Goal: Information Seeking & Learning: Learn about a topic

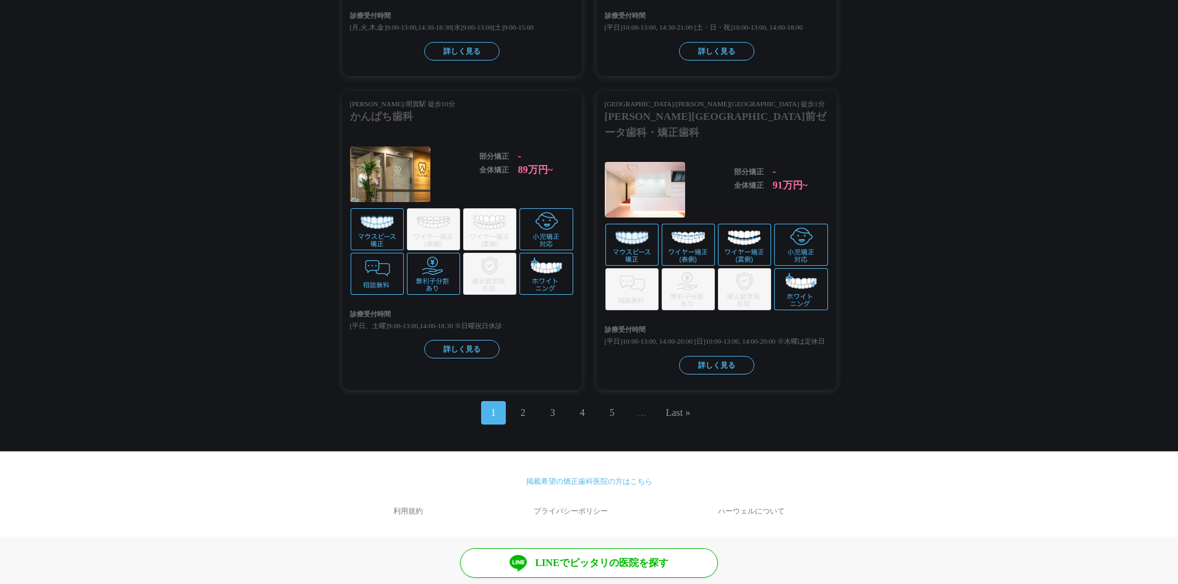
scroll to position [2556, 0]
click at [682, 414] on link "Last »" at bounding box center [678, 413] width 25 height 15
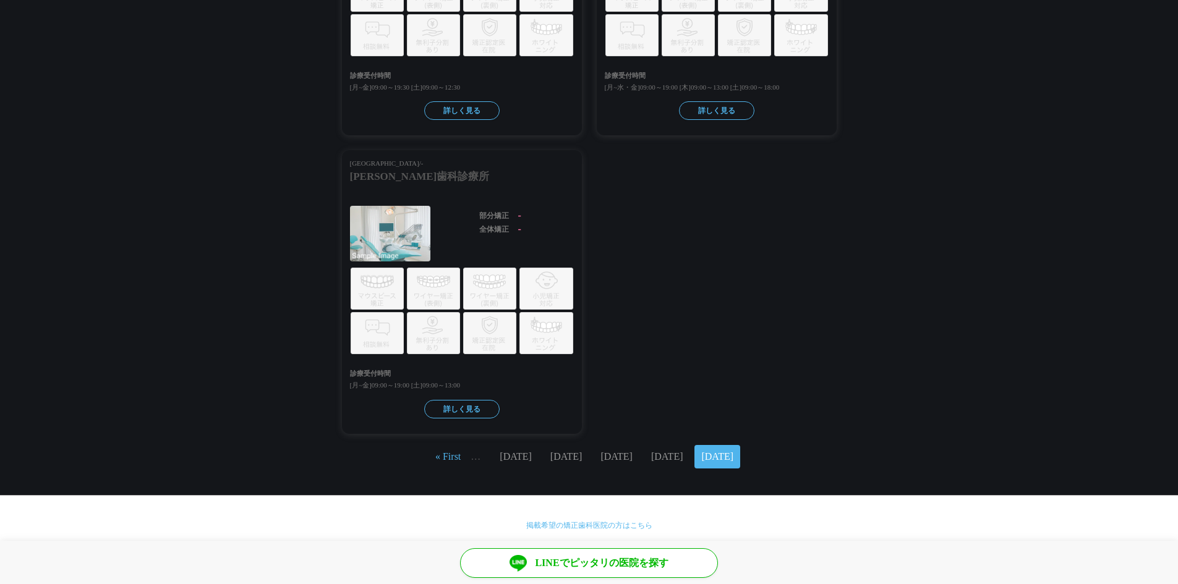
scroll to position [2500, 0]
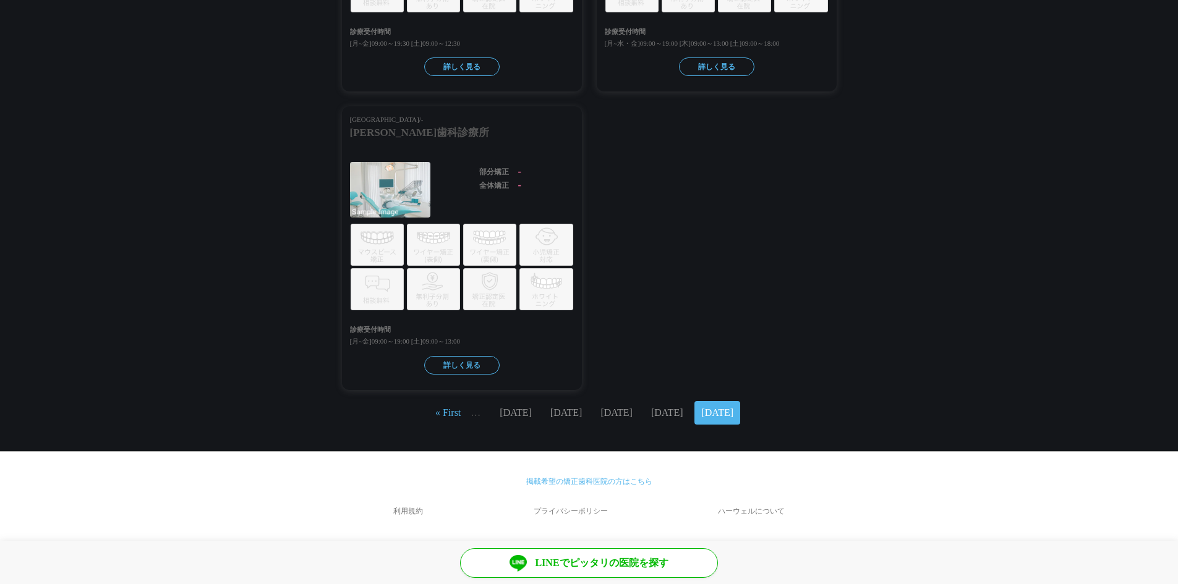
click at [459, 415] on link "« First" at bounding box center [447, 413] width 25 height 11
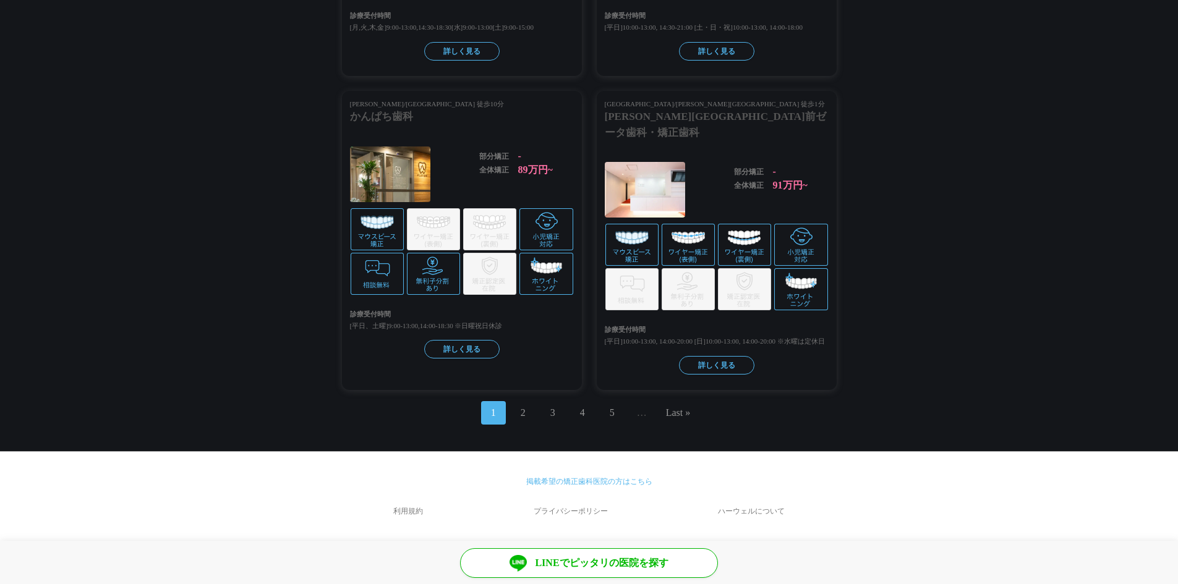
scroll to position [2556, 0]
click at [523, 414] on link "2" at bounding box center [523, 413] width 5 height 15
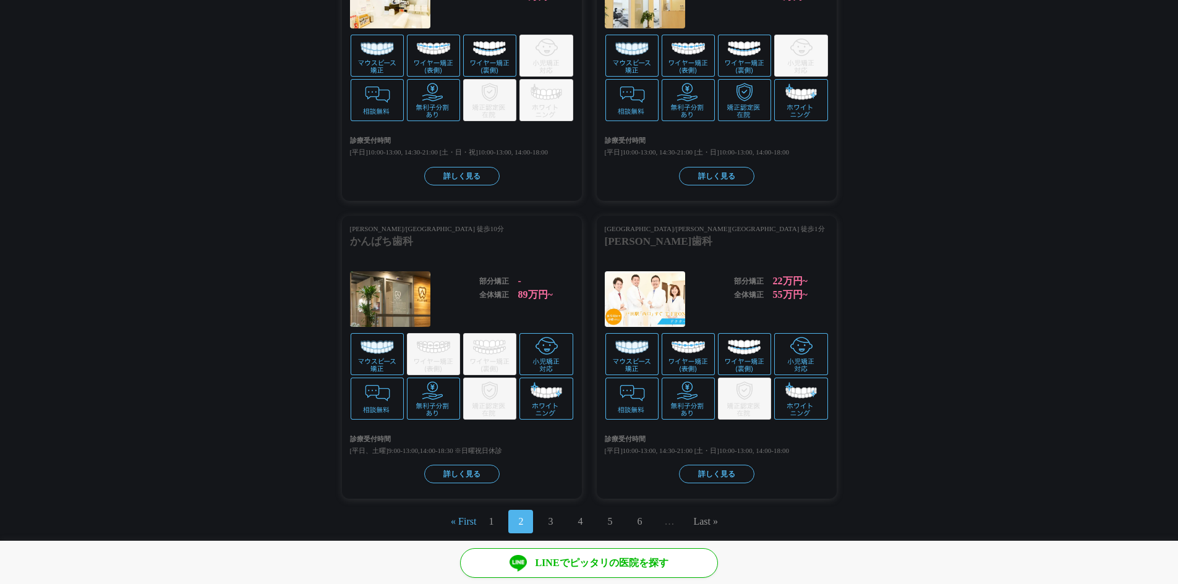
scroll to position [2550, 0]
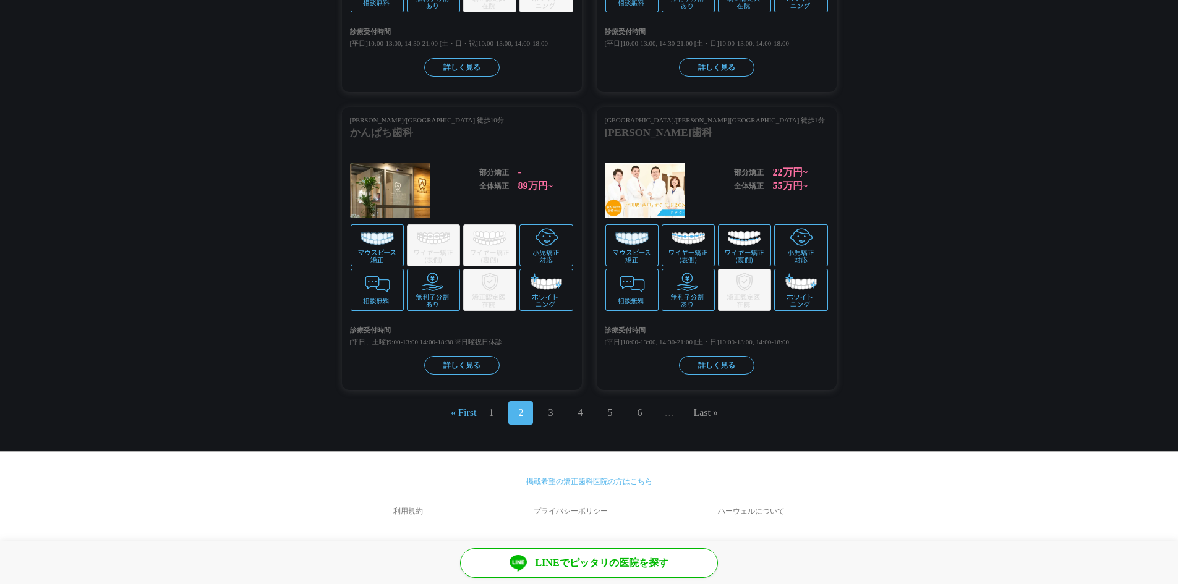
click at [581, 412] on link "4" at bounding box center [580, 413] width 5 height 15
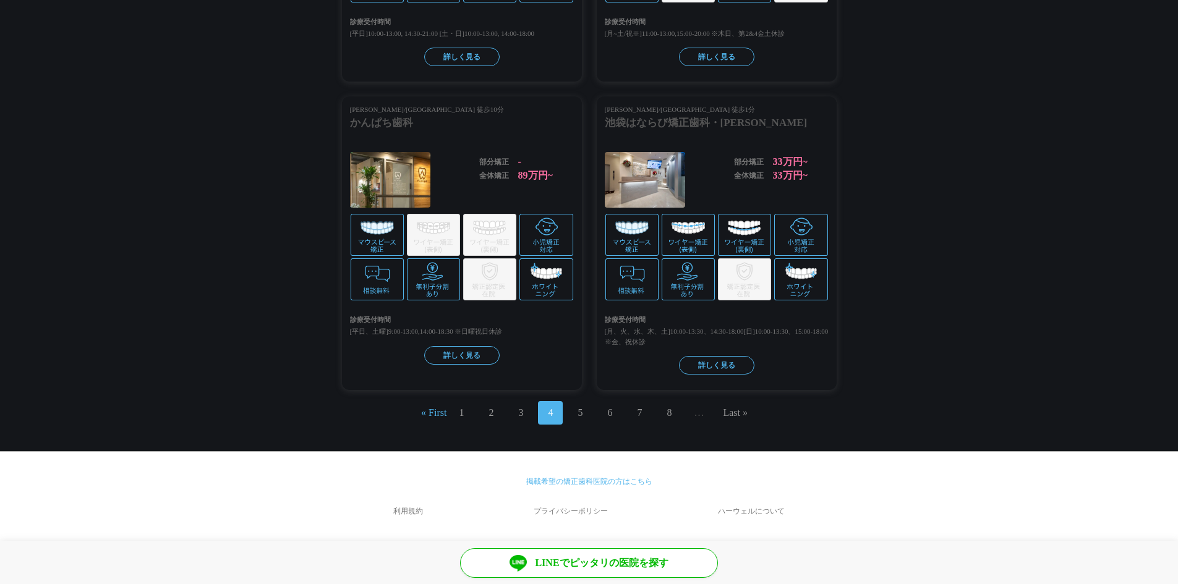
scroll to position [2550, 0]
click at [643, 412] on span "7" at bounding box center [639, 412] width 25 height 23
click at [639, 412] on link "7" at bounding box center [639, 413] width 5 height 15
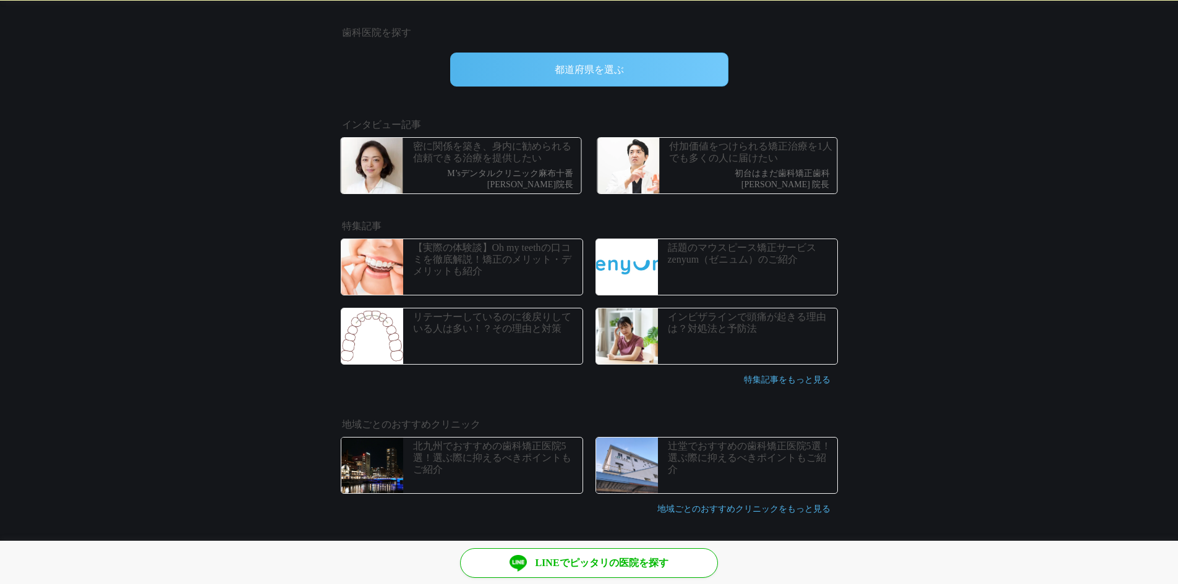
scroll to position [371, 0]
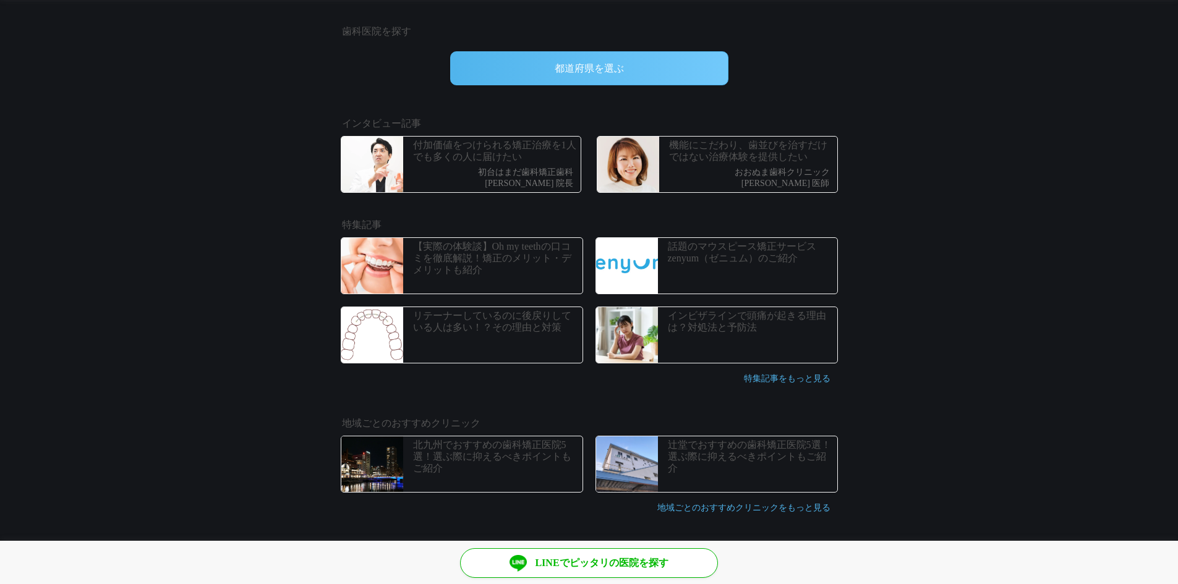
click at [544, 337] on div "リテーナーしているのに後戻りしている人は多い！？その理由と対策" at bounding box center [497, 335] width 169 height 56
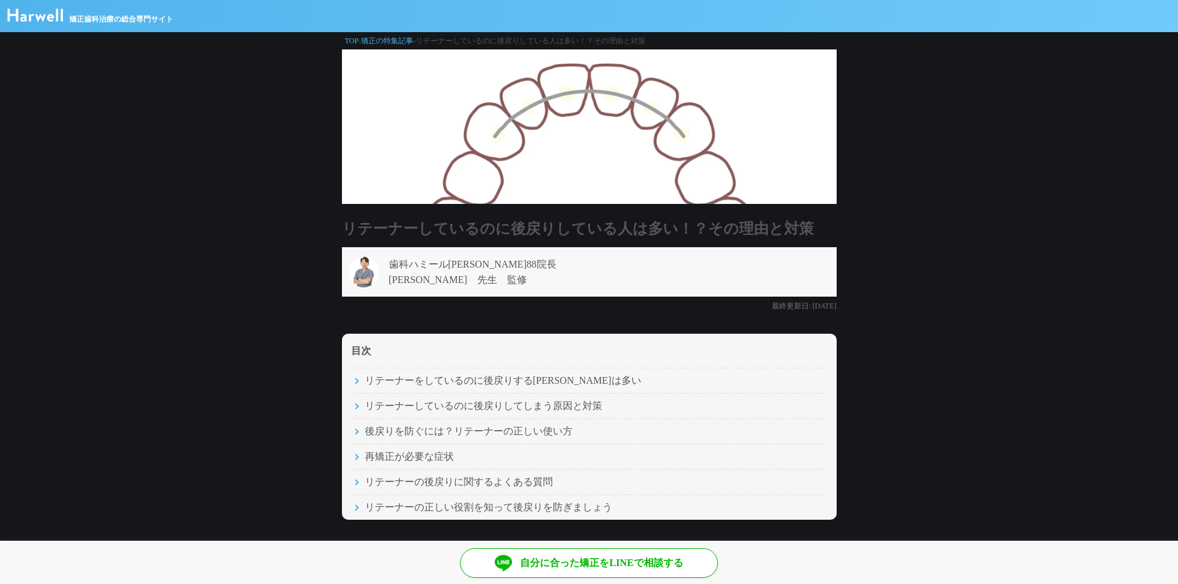
click at [90, 22] on span "矯正歯科治療の総合専門サイト" at bounding box center [121, 19] width 104 height 11
click at [57, 21] on img at bounding box center [35, 15] width 56 height 13
